Goal: Task Accomplishment & Management: Manage account settings

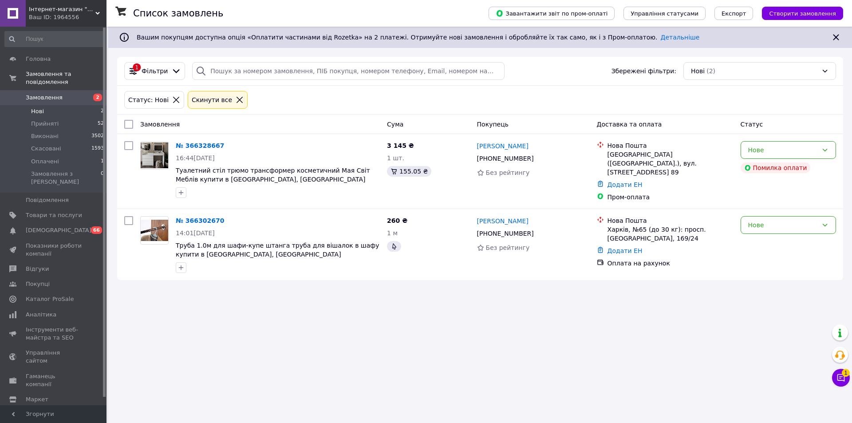
click at [247, 309] on div "Список замовлень Завантажити звіт по пром-оплаті Управління статусами Експорт С…" at bounding box center [480, 211] width 744 height 423
click at [33, 158] on span "Оплачені" at bounding box center [45, 162] width 28 height 8
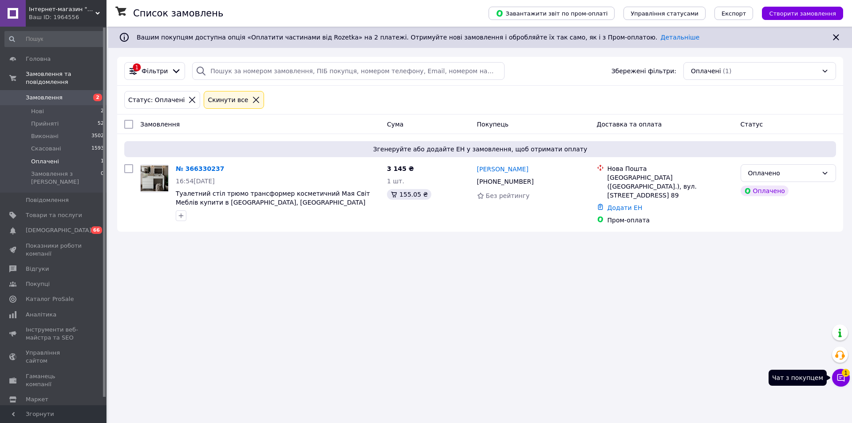
click at [843, 374] on span "1" at bounding box center [846, 370] width 8 height 8
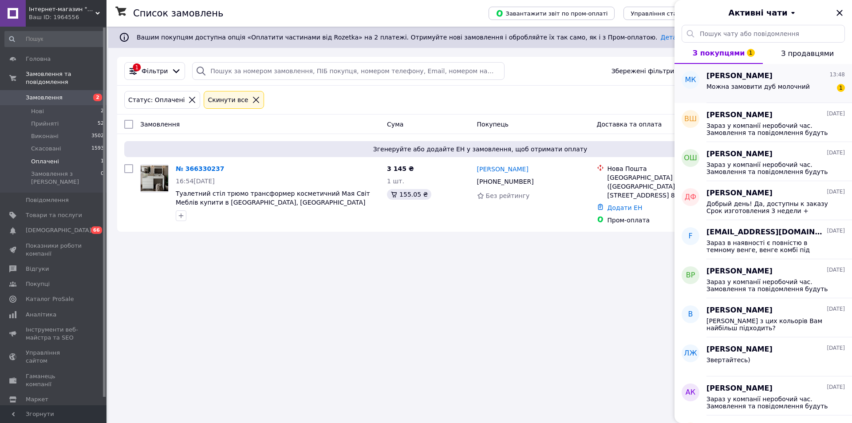
click at [734, 91] on div "Можна замовити дуб молочний" at bounding box center [758, 89] width 103 height 12
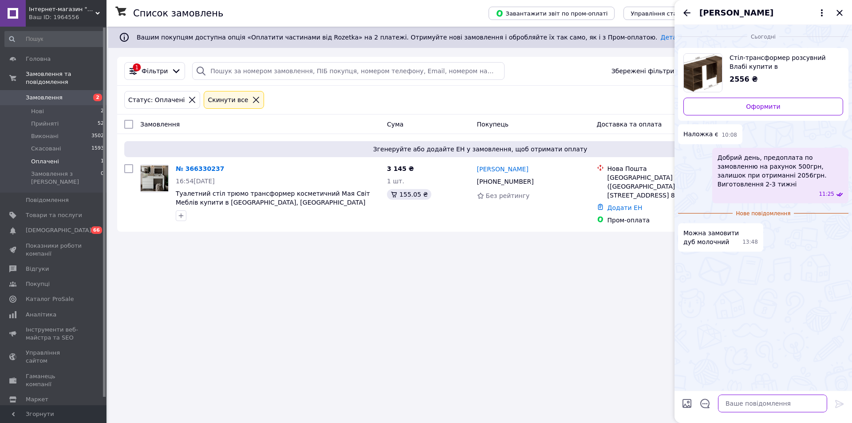
click at [753, 399] on textarea at bounding box center [772, 404] width 109 height 18
click at [202, 170] on link "№ 366330237" at bounding box center [200, 168] width 48 height 7
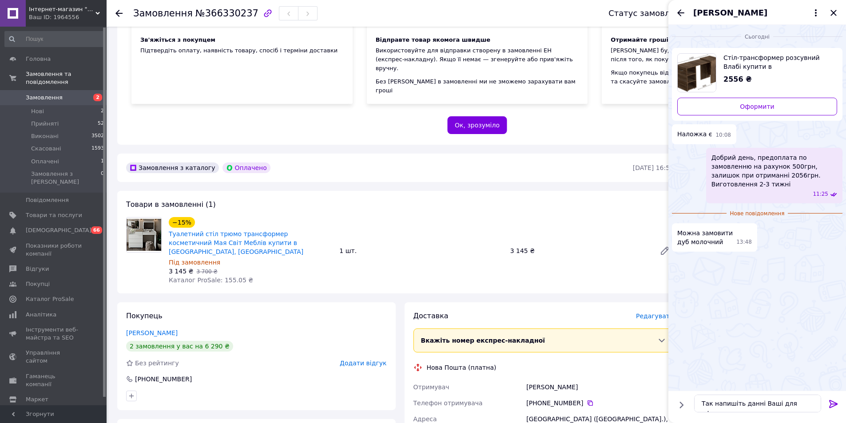
scroll to position [133, 0]
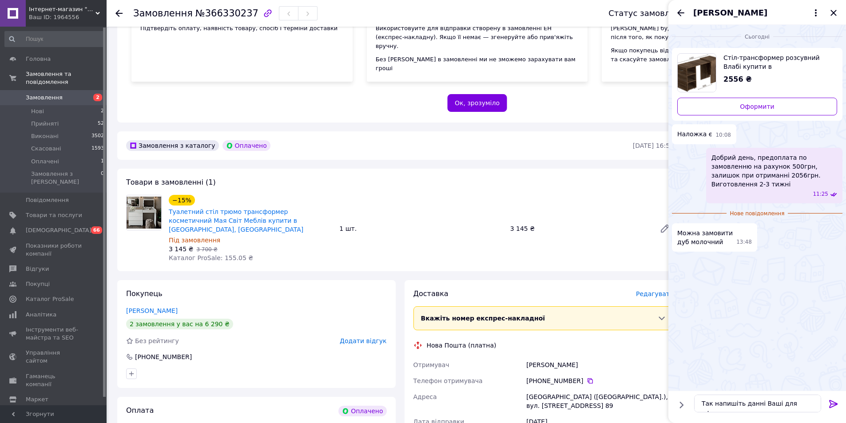
click at [427, 240] on div "−15% Туалетний стіл трюмо трансформер косметичний Мая Світ Меблів купити в [GEO…" at bounding box center [421, 228] width 512 height 71
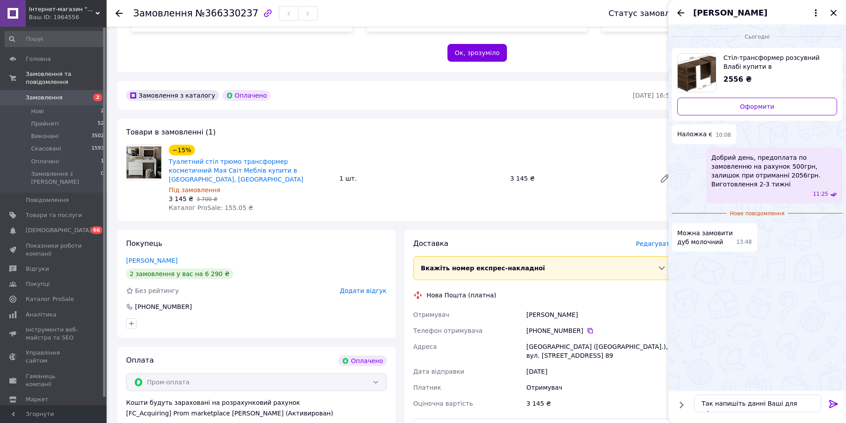
scroll to position [222, 0]
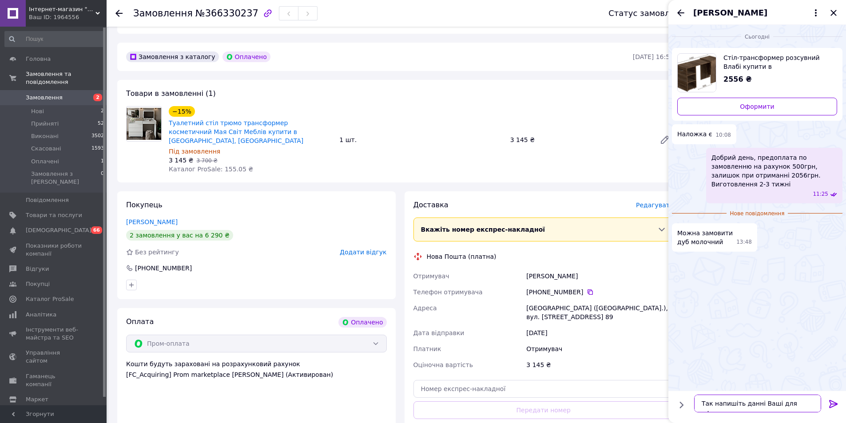
click at [805, 407] on textarea "Так напишіть данні Ваші для офор" at bounding box center [757, 404] width 127 height 18
type textarea "Так напишіть данні Ваші для оформлееня"
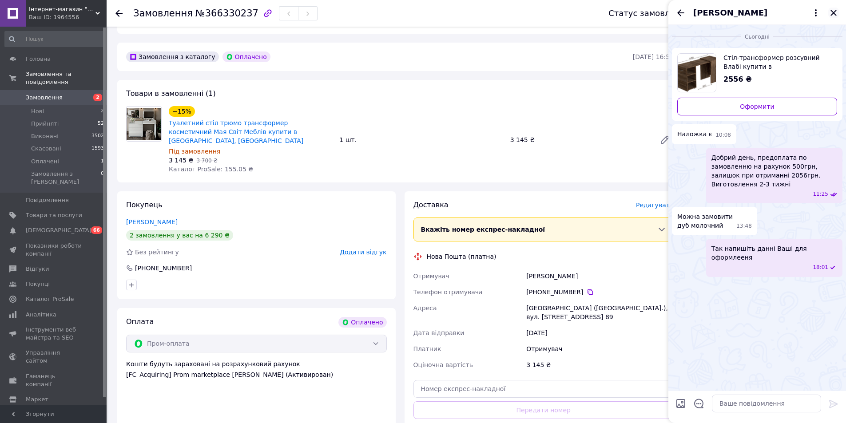
click at [828, 11] on icon "Закрити" at bounding box center [833, 13] width 11 height 11
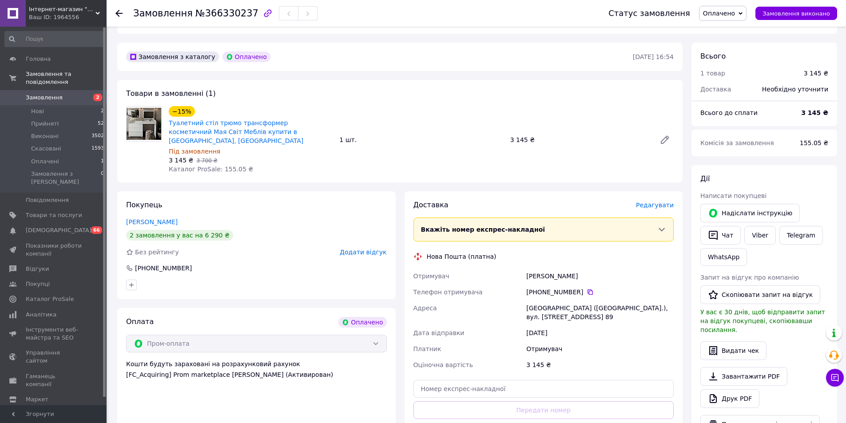
click at [746, 10] on span "Оплачено" at bounding box center [722, 13] width 47 height 15
click at [734, 26] on li "Прийнято" at bounding box center [722, 30] width 47 height 13
click at [94, 105] on li "Нові 2" at bounding box center [54, 111] width 109 height 12
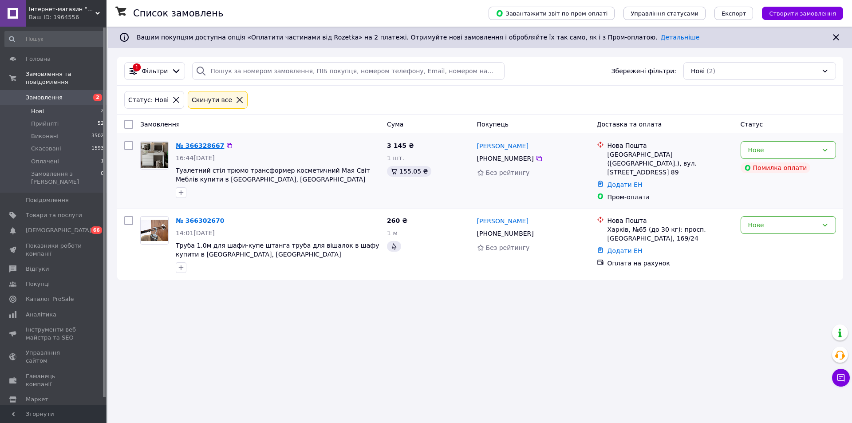
click at [205, 146] on link "№ 366328667" at bounding box center [200, 145] width 48 height 7
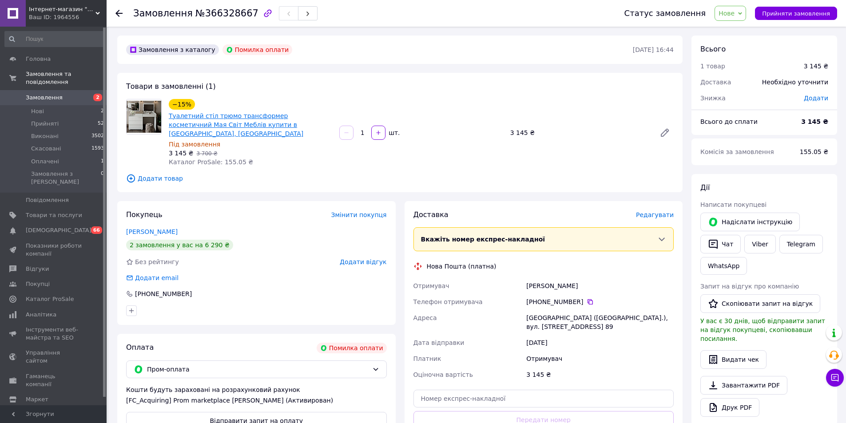
click at [222, 120] on link "Туалетний стіл трюмо трансформер косметичний Мая Світ Меблів купити в [GEOGRAPH…" at bounding box center [236, 124] width 135 height 25
click at [746, 14] on span "Нове" at bounding box center [730, 13] width 32 height 15
click at [749, 57] on li "Скасовано" at bounding box center [735, 57] width 41 height 13
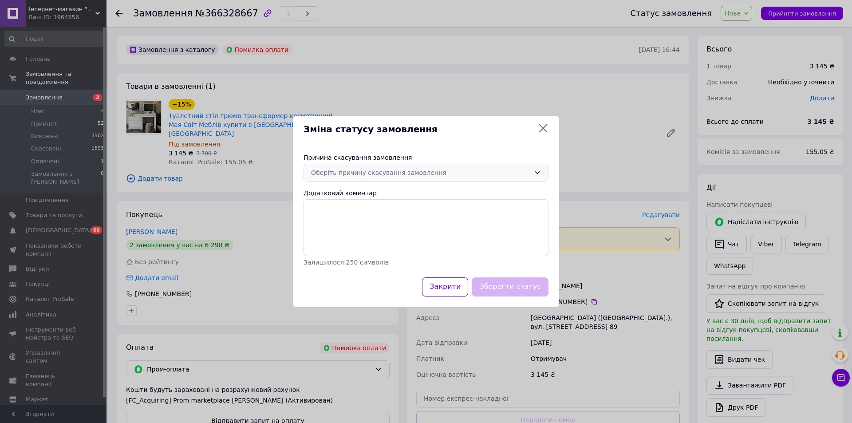
click at [473, 170] on div "Оберіть причину скасування замовлення" at bounding box center [420, 173] width 219 height 10
click at [369, 223] on li "Замовлення-дублікат" at bounding box center [426, 221] width 244 height 16
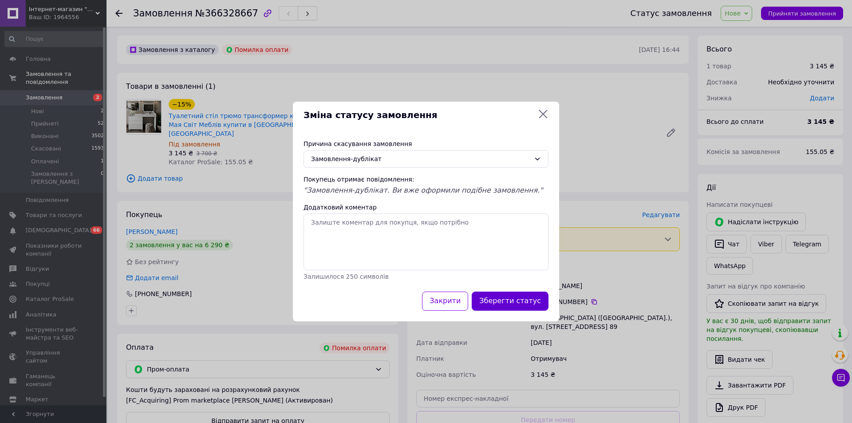
click at [492, 299] on button "Зберегти статус" at bounding box center [510, 301] width 77 height 19
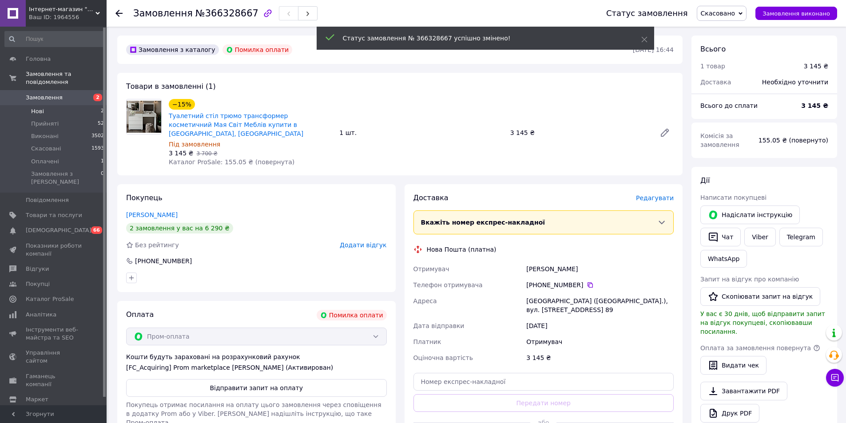
click at [46, 107] on li "Нові 2" at bounding box center [54, 111] width 109 height 12
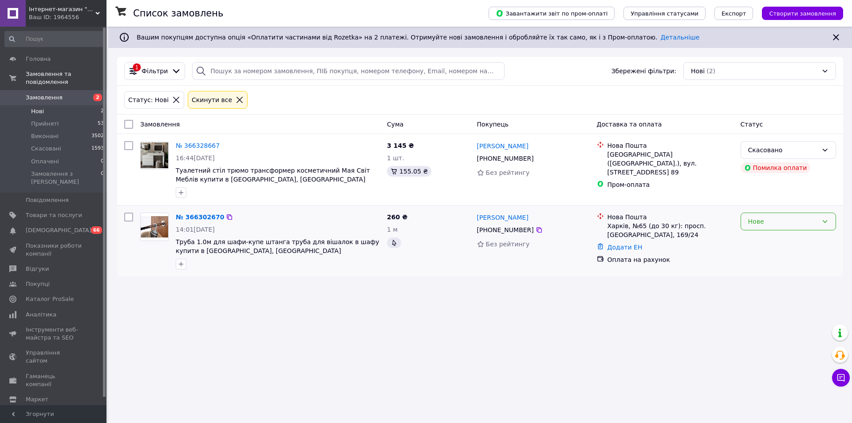
click at [800, 219] on div "Нове" at bounding box center [783, 222] width 70 height 10
click at [792, 239] on li "Прийнято" at bounding box center [788, 241] width 95 height 16
click at [68, 226] on span "[DEMOGRAPHIC_DATA]" at bounding box center [54, 230] width 56 height 8
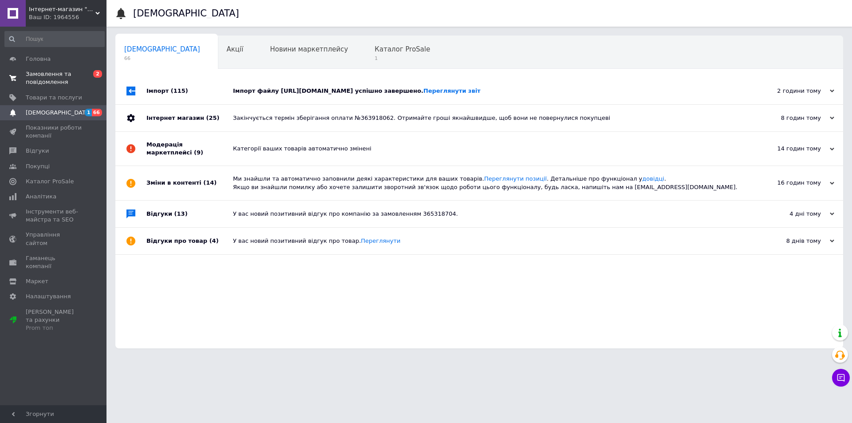
click at [66, 76] on span "Замовлення та повідомлення" at bounding box center [54, 78] width 56 height 16
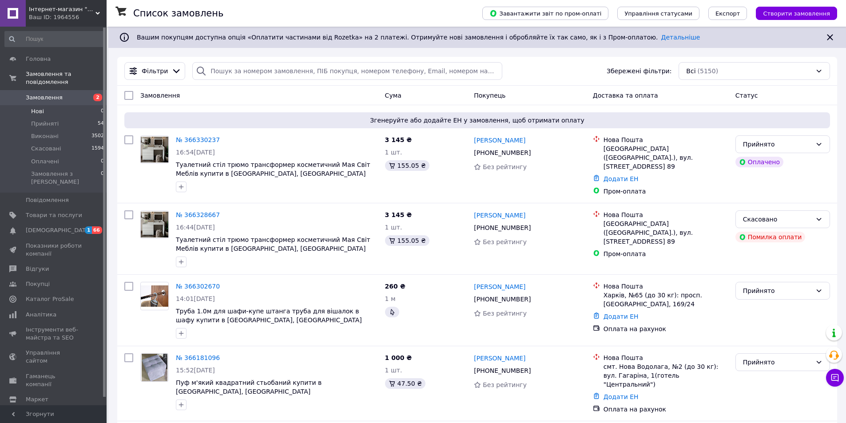
click at [69, 105] on li "Нові 0" at bounding box center [54, 111] width 109 height 12
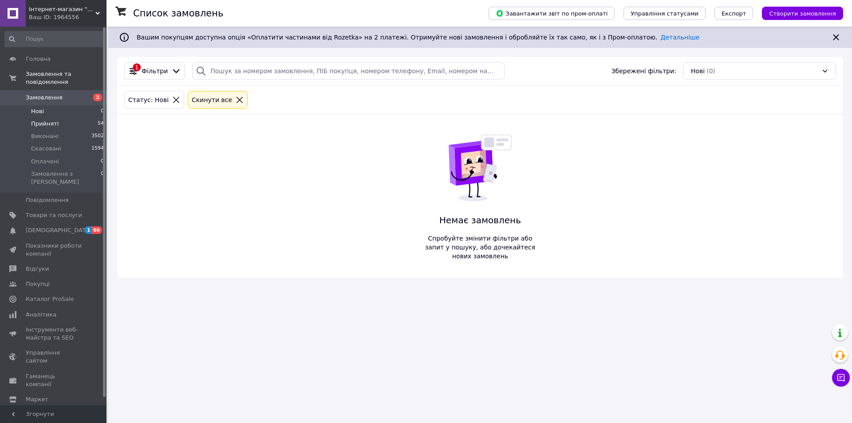
click at [53, 121] on li "Прийняті 54" at bounding box center [54, 124] width 109 height 12
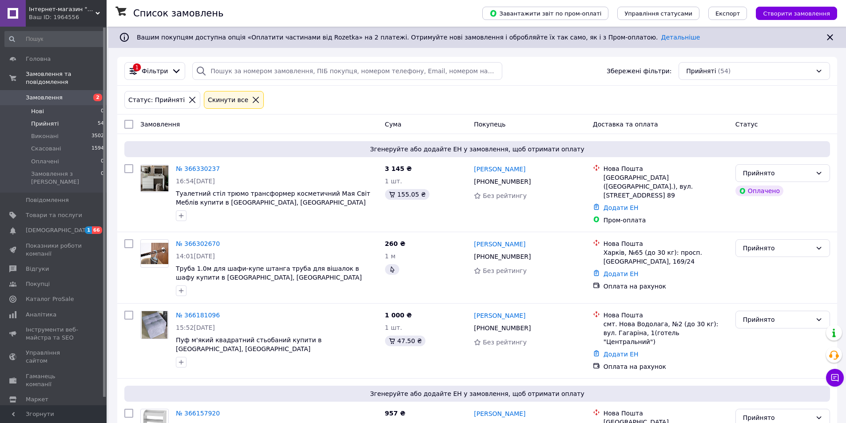
click at [78, 105] on li "Нові 0" at bounding box center [54, 111] width 109 height 12
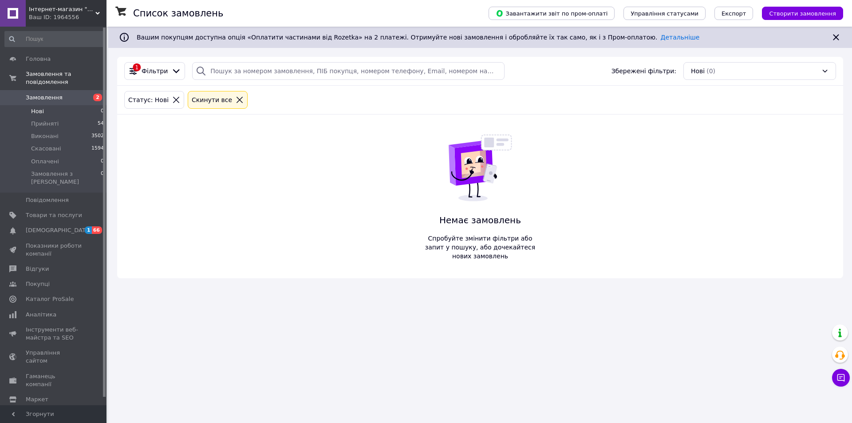
click at [256, 329] on div "Список замовлень Завантажити звіт по пром-оплаті Управління статусами Експорт С…" at bounding box center [480, 211] width 744 height 423
